Goal: Check status: Check status

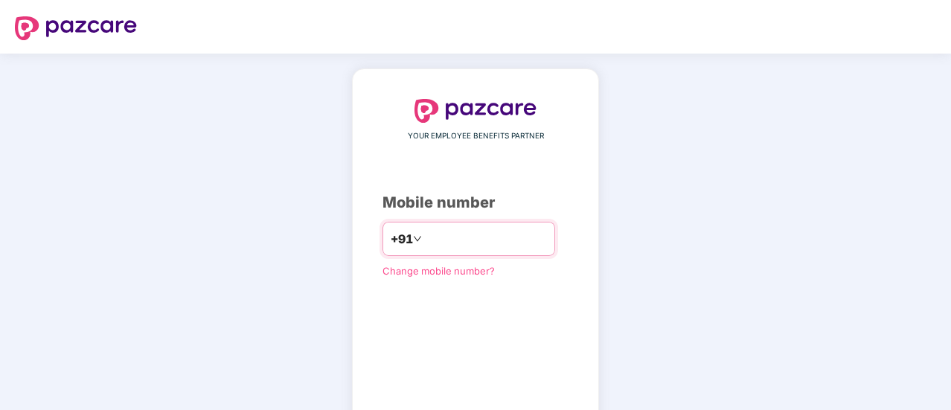
click at [454, 235] on input "number" at bounding box center [486, 239] width 122 height 24
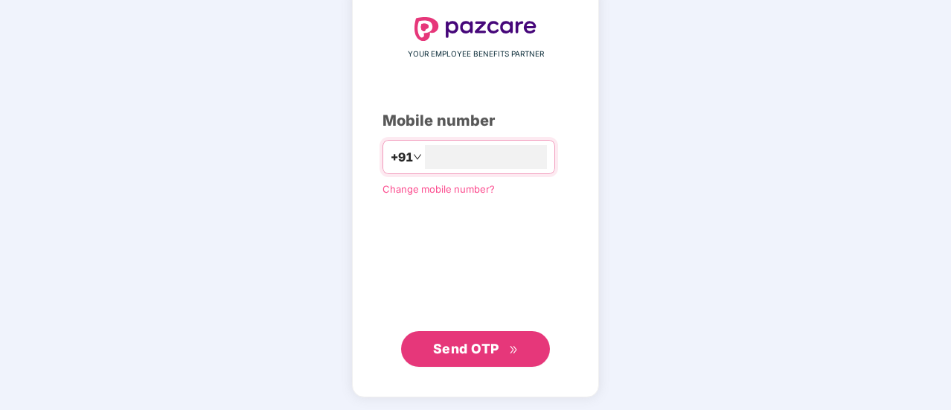
type input "**********"
click at [452, 351] on span "Send OTP" at bounding box center [466, 349] width 66 height 16
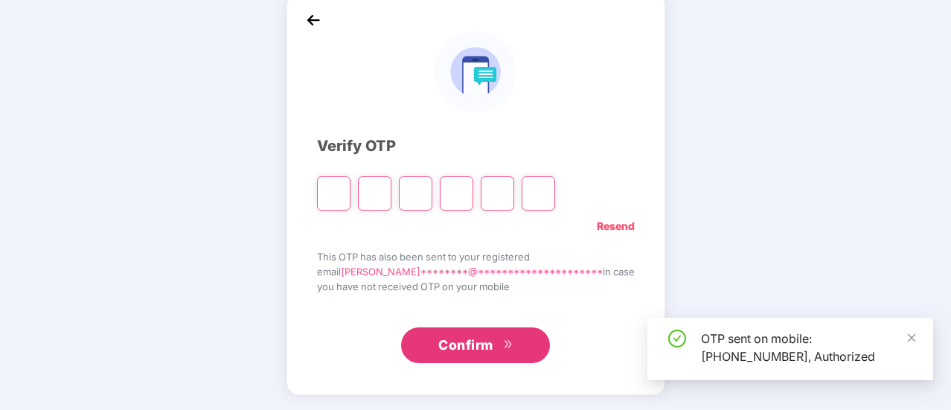
scroll to position [74, 0]
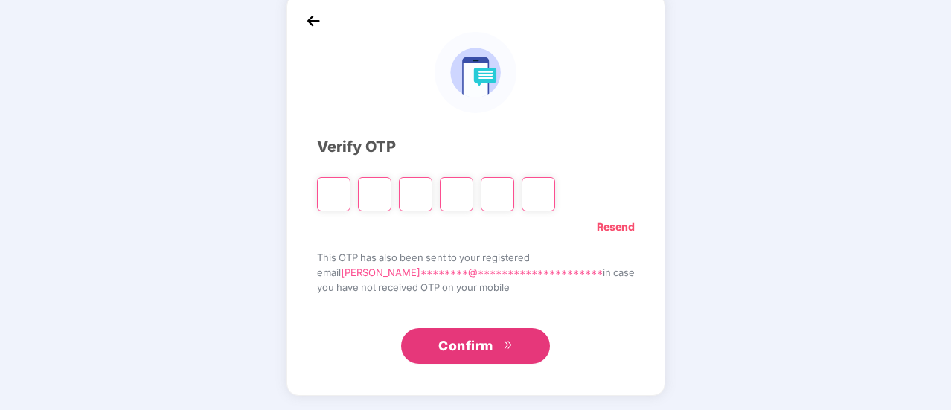
type input "*"
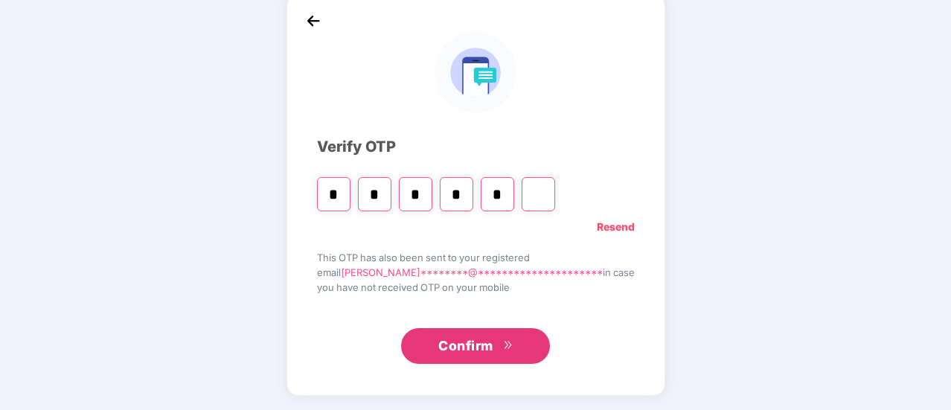
type input "*"
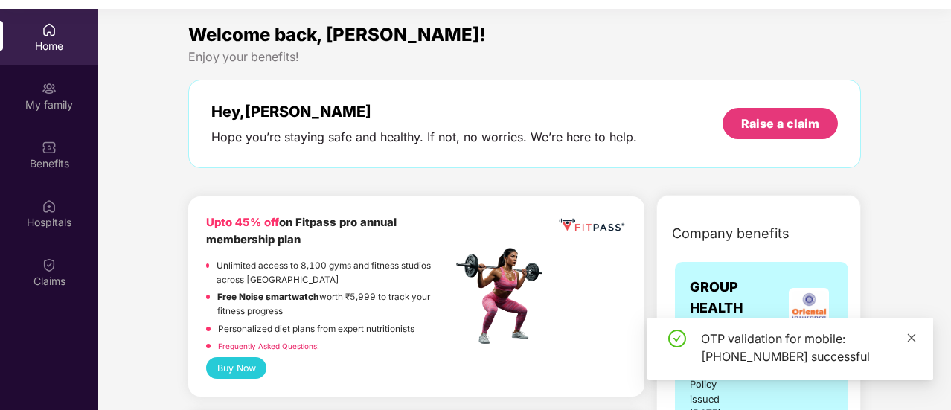
click at [908, 338] on icon "close" at bounding box center [912, 338] width 10 height 10
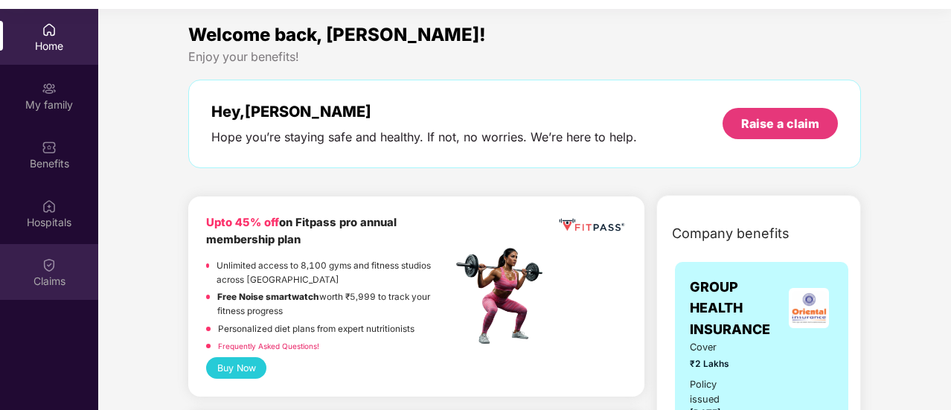
click at [42, 266] on img at bounding box center [49, 265] width 15 height 15
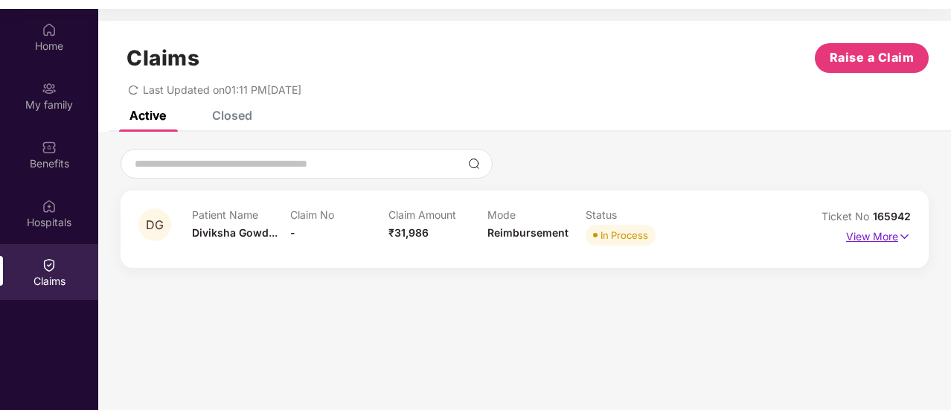
click at [865, 235] on p "View More" at bounding box center [879, 235] width 65 height 20
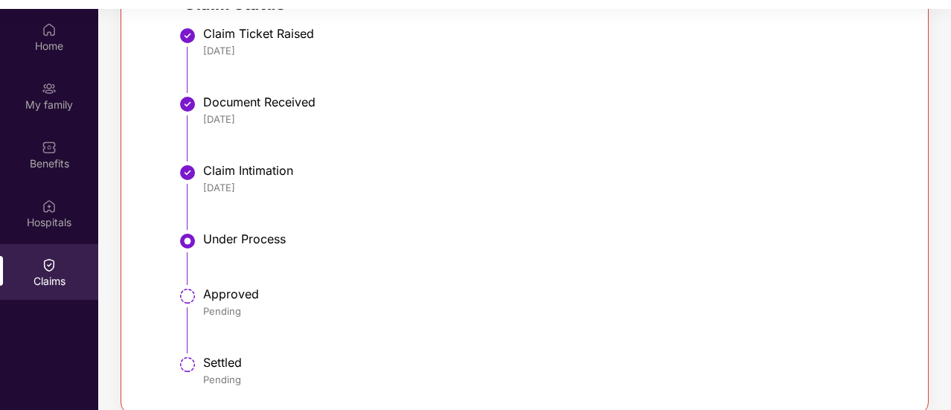
scroll to position [424, 0]
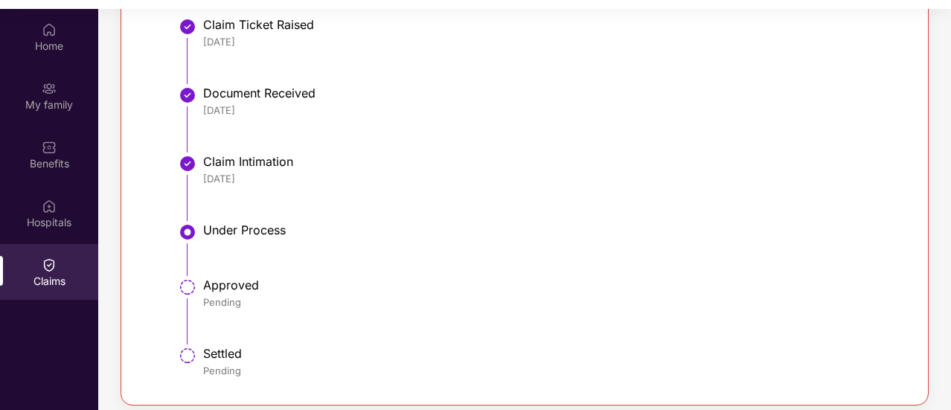
click at [199, 228] on li "Under Process" at bounding box center [540, 255] width 712 height 55
click at [182, 230] on img at bounding box center [188, 232] width 18 height 18
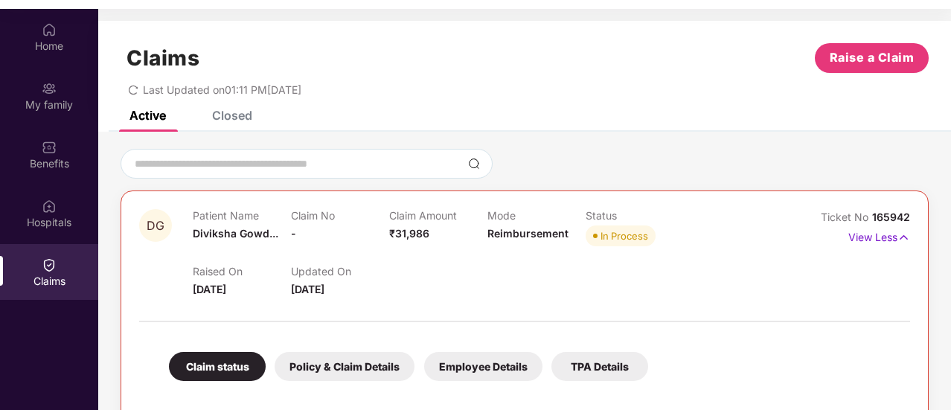
scroll to position [248, 0]
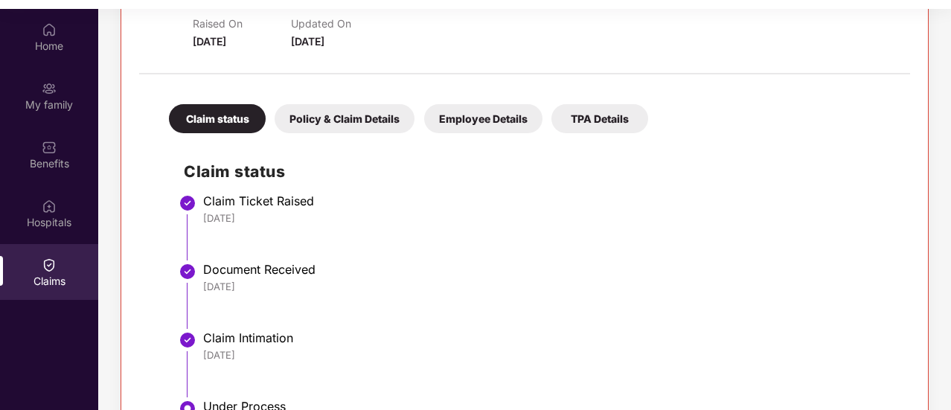
click at [520, 259] on li "Claim Ticket Raised [DATE]" at bounding box center [540, 233] width 712 height 68
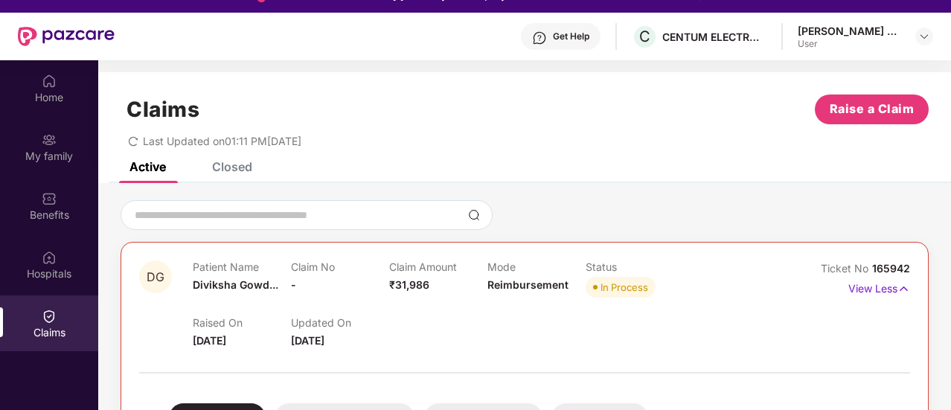
scroll to position [0, 0]
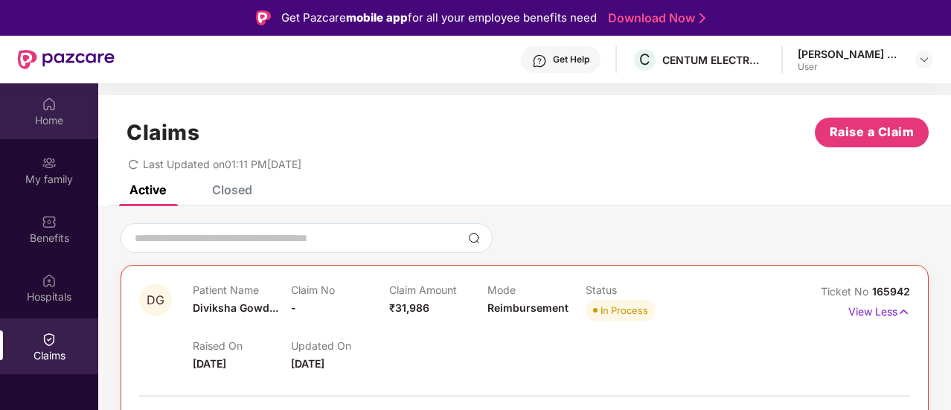
click at [45, 115] on div "Home" at bounding box center [49, 120] width 98 height 15
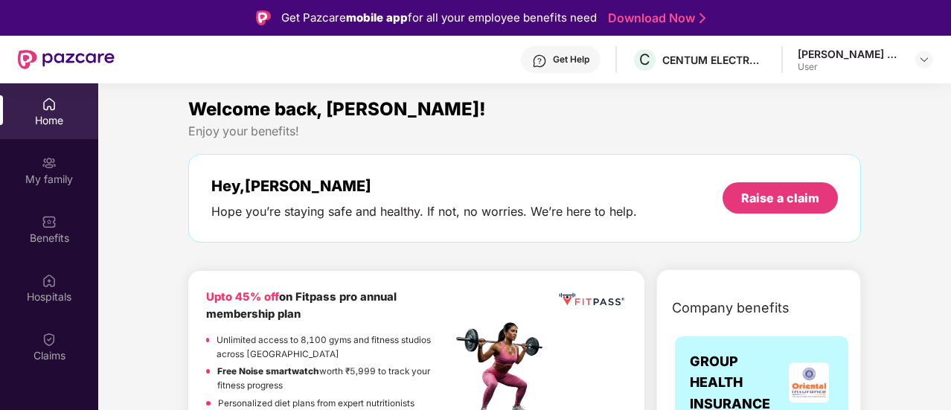
scroll to position [248, 0]
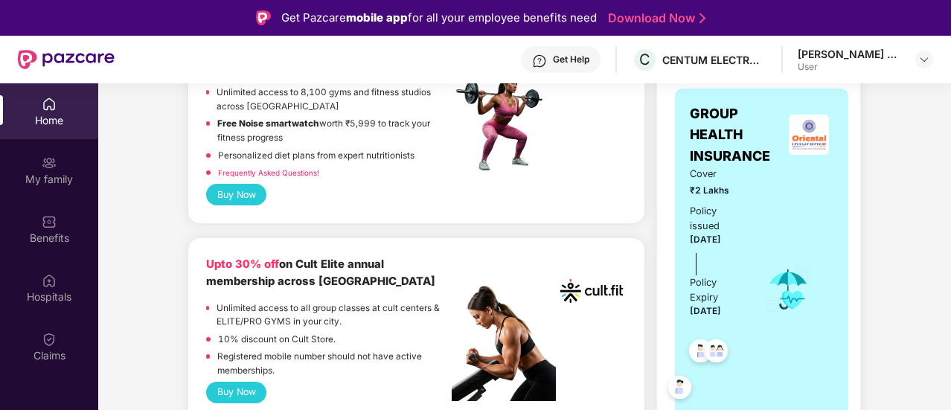
click at [497, 115] on img at bounding box center [504, 123] width 104 height 104
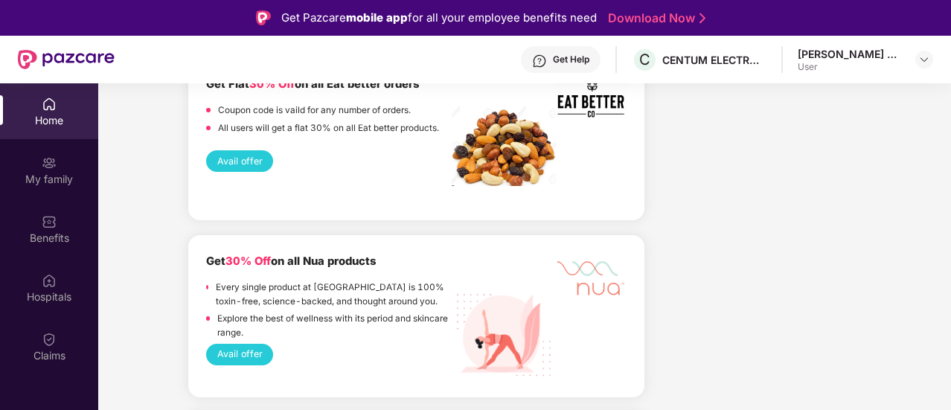
scroll to position [1240, 0]
